Goal: Check status

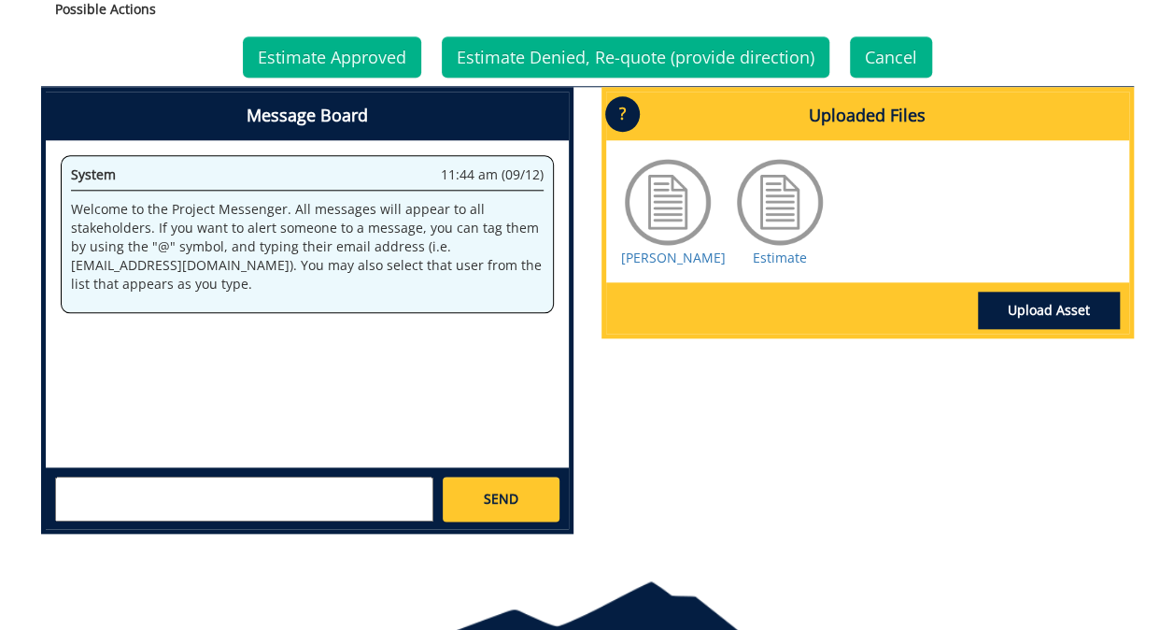
scroll to position [882, 0]
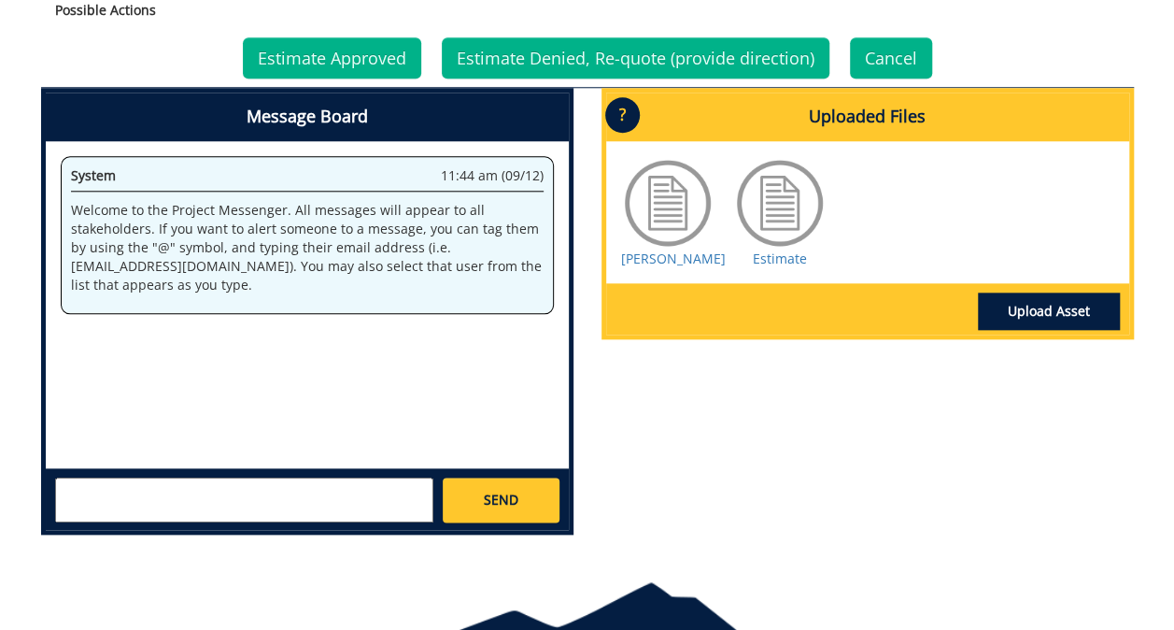
click at [794, 192] on div at bounding box center [779, 202] width 93 height 93
click at [783, 206] on div at bounding box center [779, 202] width 93 height 93
click at [671, 220] on div at bounding box center [667, 202] width 93 height 93
click at [774, 215] on div at bounding box center [779, 202] width 93 height 93
click at [772, 197] on div at bounding box center [779, 202] width 93 height 93
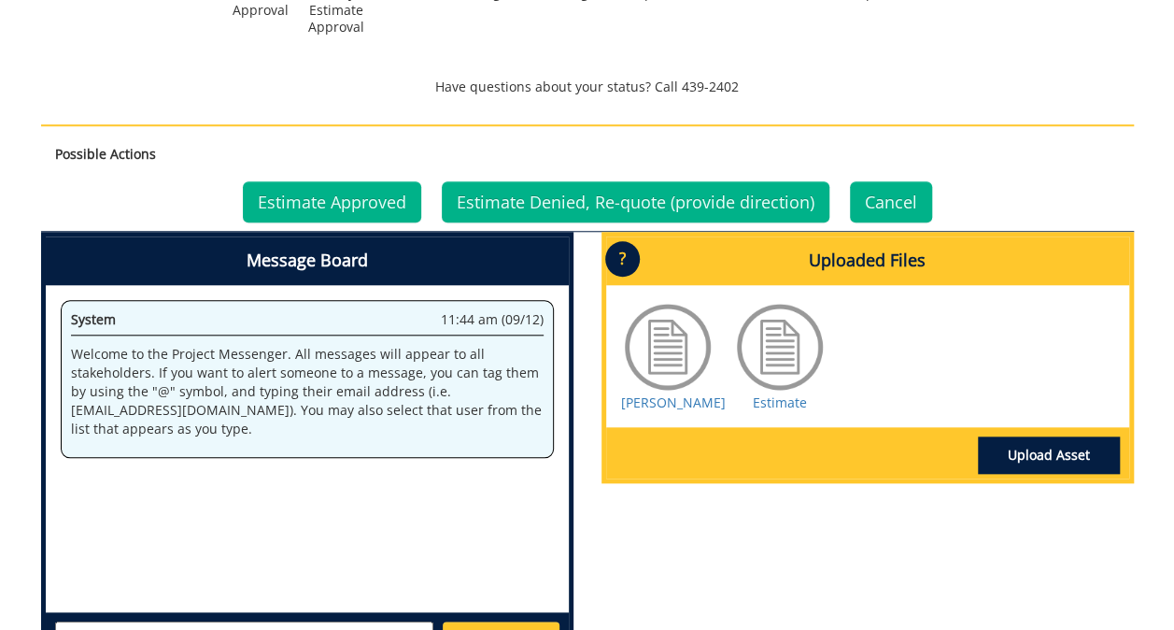
scroll to position [736, 0]
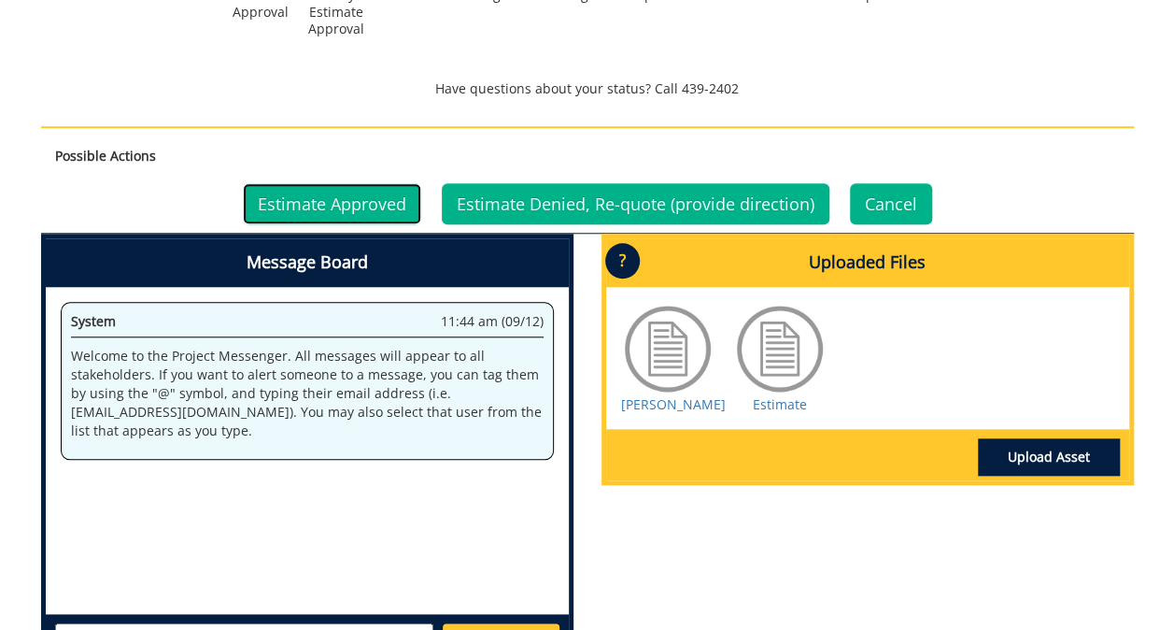
click at [341, 198] on link "Estimate Approved" at bounding box center [332, 203] width 178 height 41
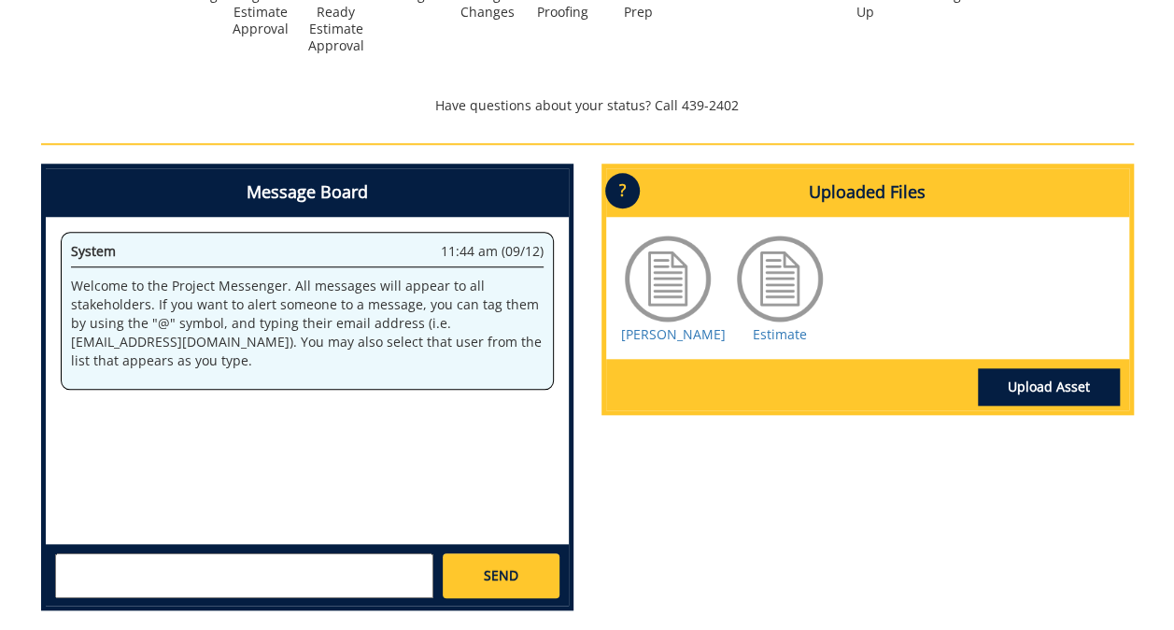
scroll to position [722, 0]
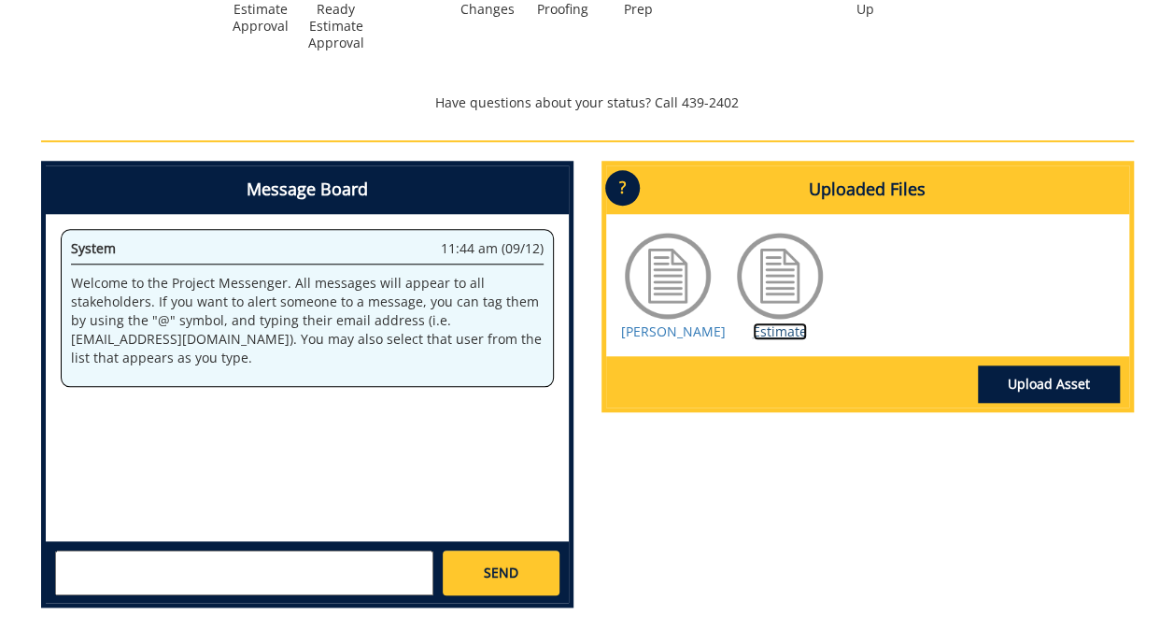
click at [768, 331] on link "Estimate" at bounding box center [780, 331] width 54 height 18
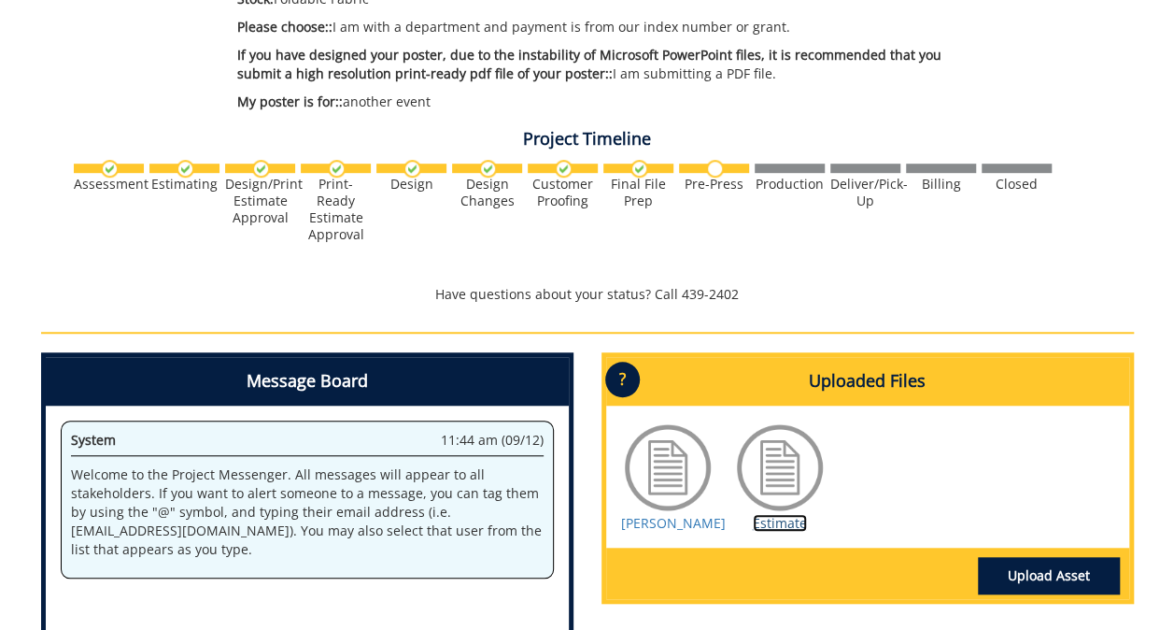
scroll to position [511, 0]
